Goal: Find specific page/section: Find specific page/section

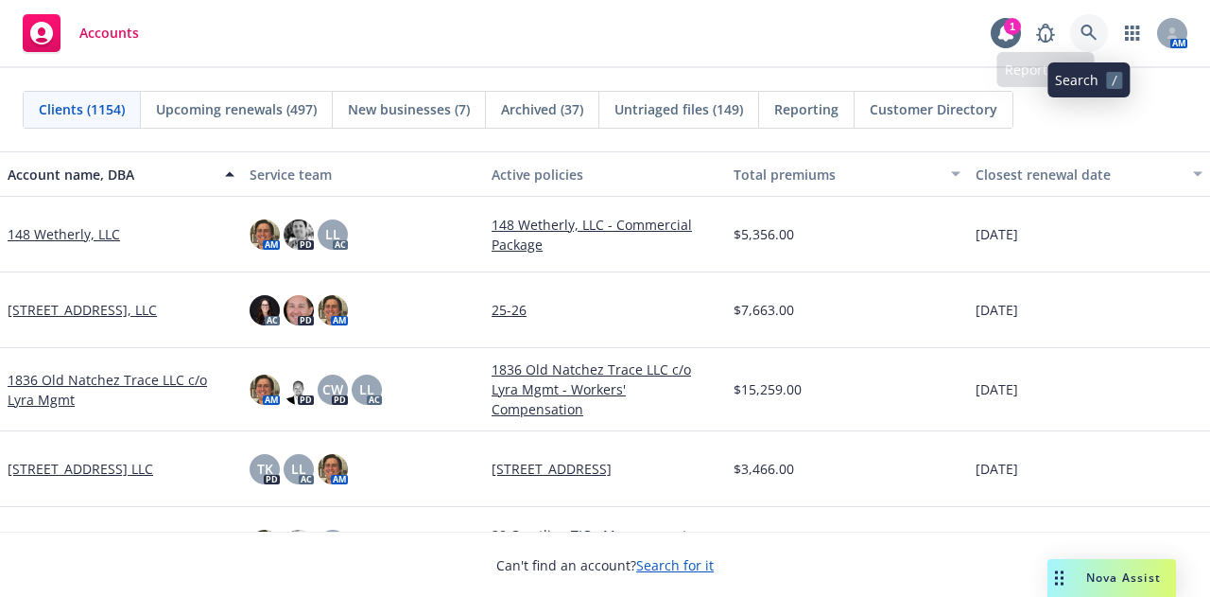
click at [1084, 38] on icon at bounding box center [1089, 33] width 17 height 17
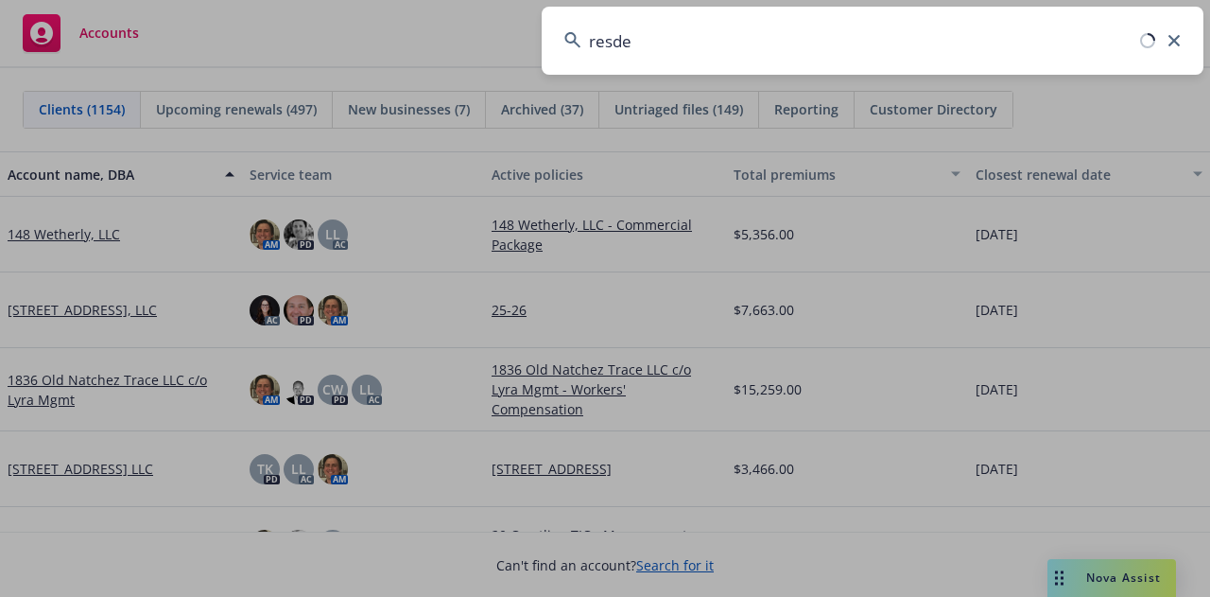
type input "resdev"
